Goal: Task Accomplishment & Management: Manage account settings

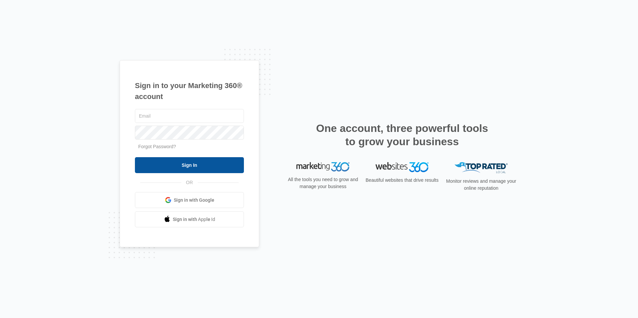
type input "[EMAIL_ADDRESS][DOMAIN_NAME]"
click at [174, 168] on input "Sign In" at bounding box center [189, 165] width 109 height 16
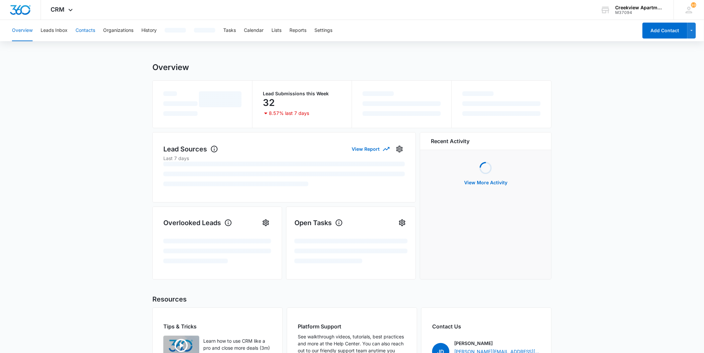
click at [91, 28] on button "Contacts" at bounding box center [85, 30] width 20 height 21
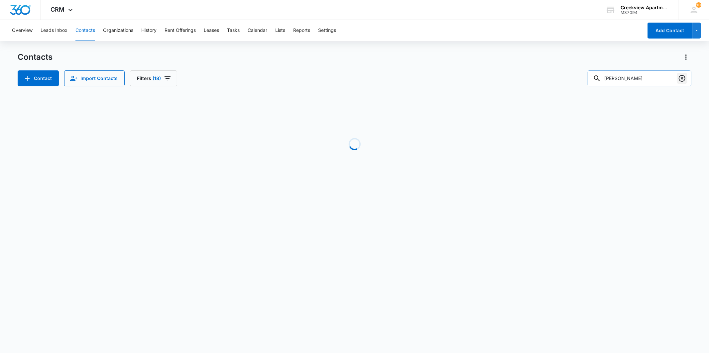
click at [681, 78] on icon "Clear" at bounding box center [682, 78] width 8 height 8
click at [650, 80] on input "text" at bounding box center [645, 78] width 94 height 16
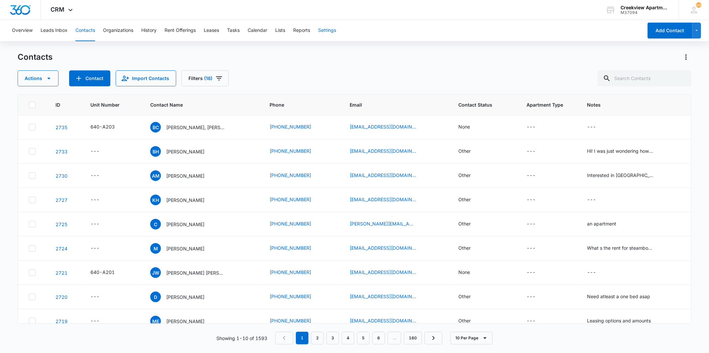
click at [336, 38] on button "Settings" at bounding box center [327, 30] width 18 height 21
